Goal: Information Seeking & Learning: Learn about a topic

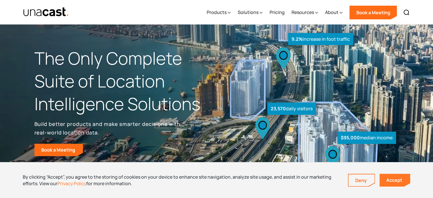
click at [395, 181] on link "Accept" at bounding box center [395, 180] width 31 height 13
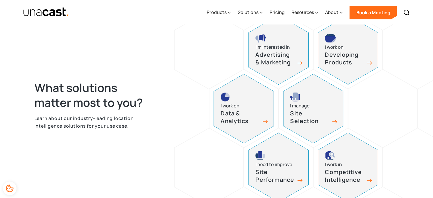
scroll to position [251, 0]
click at [258, 53] on h3 "Advertising & Marketing" at bounding box center [276, 58] width 40 height 15
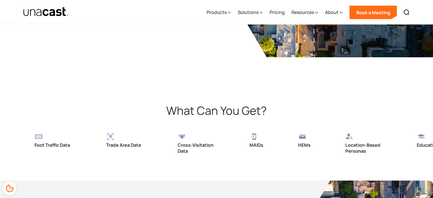
scroll to position [1174, 0]
click at [345, 145] on h3 "Location-Based Personas" at bounding box center [363, 148] width 37 height 12
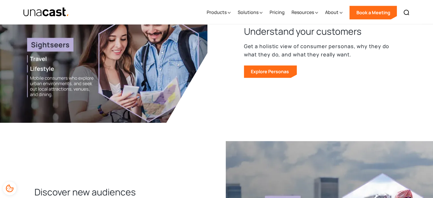
scroll to position [604, 0]
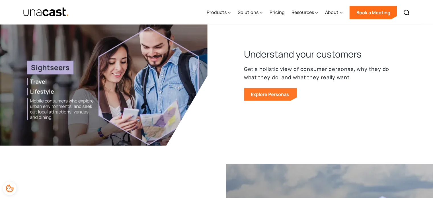
click at [264, 95] on link "Explore Personas" at bounding box center [270, 94] width 53 height 13
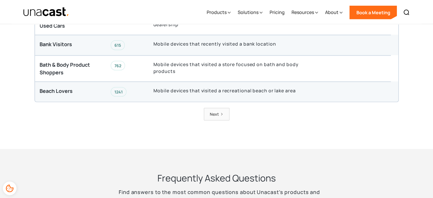
scroll to position [1527, 0]
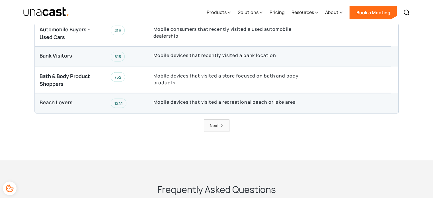
click at [216, 122] on div "Next" at bounding box center [214, 125] width 9 height 7
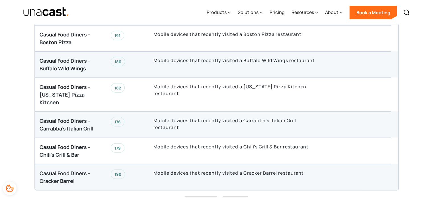
scroll to position [1516, 0]
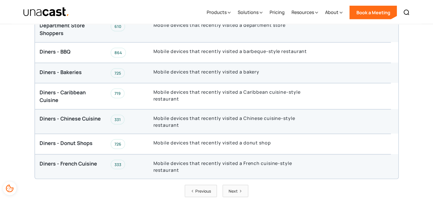
click at [238, 185] on link "Next" at bounding box center [236, 191] width 26 height 12
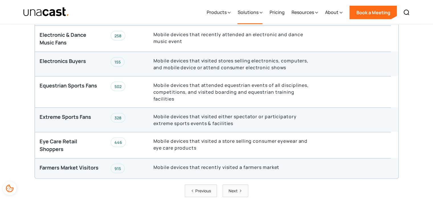
click at [252, 12] on div "Solutions" at bounding box center [248, 12] width 21 height 7
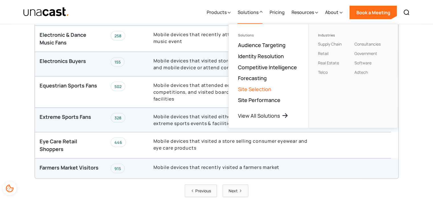
click at [252, 89] on link "Site Selection" at bounding box center [254, 89] width 33 height 7
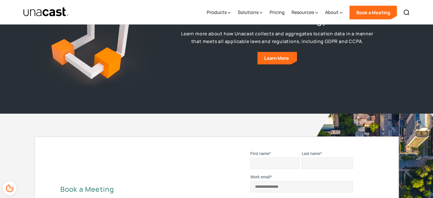
scroll to position [2257, 0]
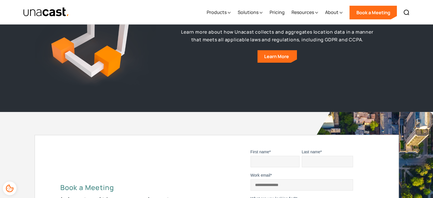
scroll to position [2302, 0]
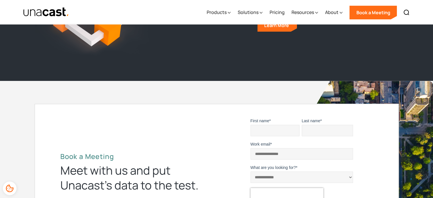
scroll to position [2359, 0]
